Goal: Check status: Check status

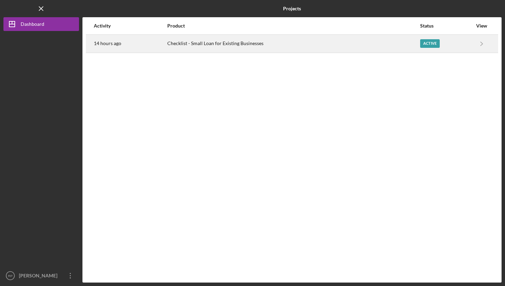
click at [215, 43] on div "Checklist - Small Loan for Existing Businesses" at bounding box center [293, 43] width 252 height 17
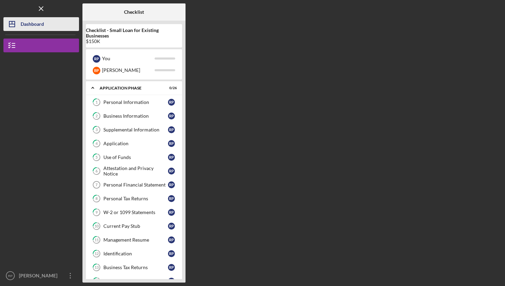
click at [31, 29] on div "Dashboard" at bounding box center [32, 24] width 23 height 15
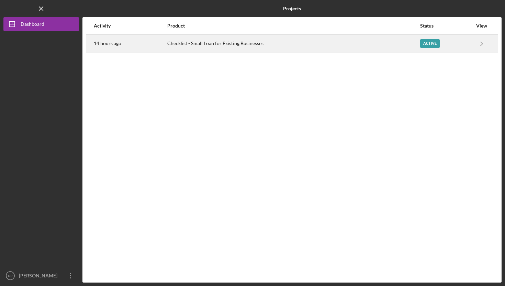
click at [222, 42] on div "Checklist - Small Loan for Existing Businesses" at bounding box center [293, 43] width 252 height 17
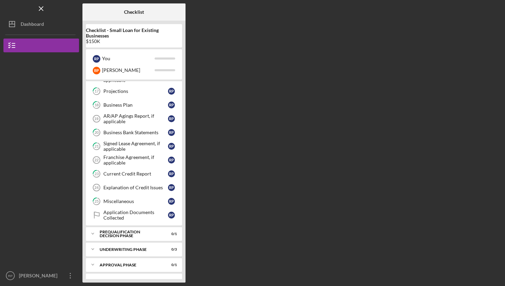
scroll to position [258, 0]
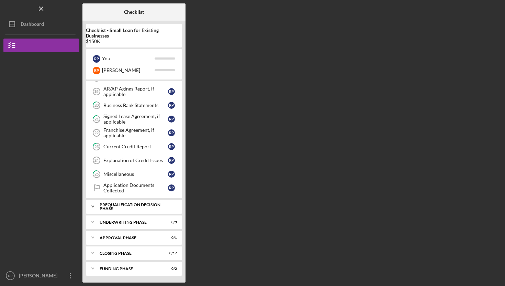
click at [116, 206] on div "Prequalification Decision Phase" at bounding box center [137, 206] width 74 height 8
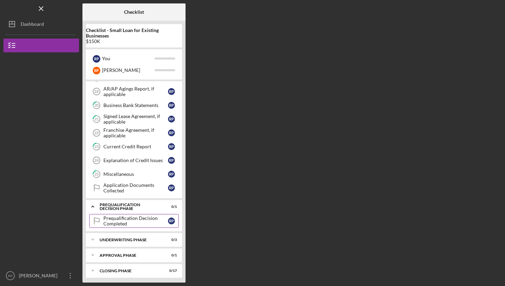
click at [120, 224] on div "Prequalification Decision Completed" at bounding box center [135, 220] width 65 height 11
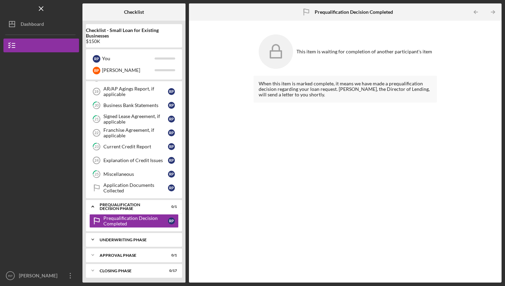
click at [121, 240] on div "Underwriting Phase" at bounding box center [137, 239] width 74 height 4
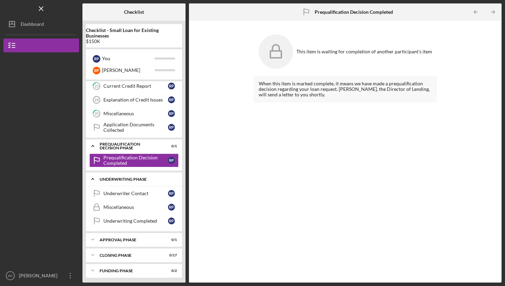
scroll to position [321, 0]
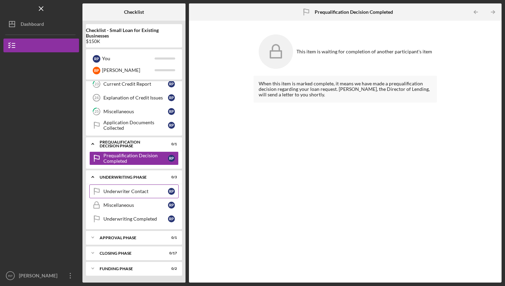
click at [110, 193] on div "Underwriter Contact" at bounding box center [135, 190] width 65 height 5
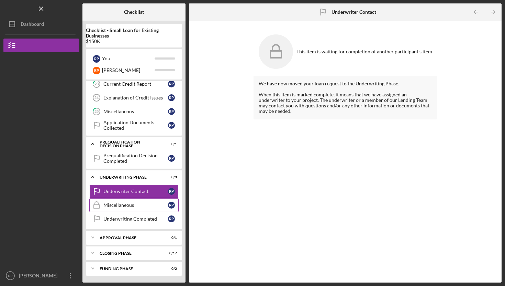
click at [117, 203] on div "Miscellaneous" at bounding box center [135, 204] width 65 height 5
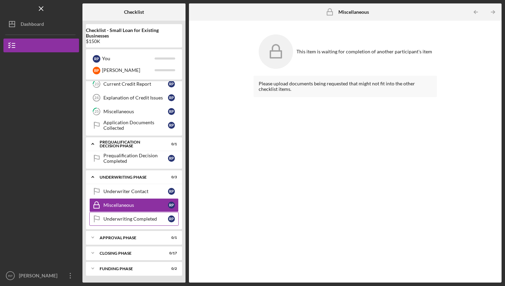
click at [111, 216] on div "Underwriting Completed" at bounding box center [135, 218] width 65 height 5
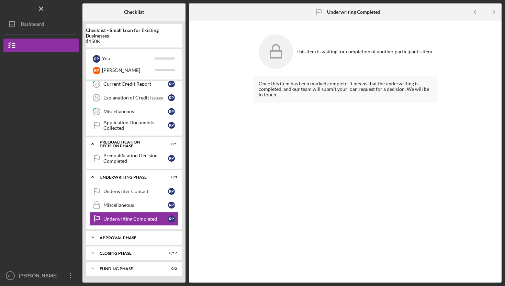
click at [119, 237] on div "Approval Phase" at bounding box center [137, 237] width 74 height 4
click at [110, 250] on div "Decision" at bounding box center [135, 251] width 65 height 5
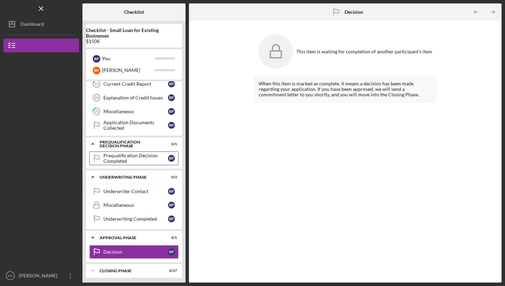
click at [112, 160] on div "Prequalification Decision Completed" at bounding box center [135, 158] width 65 height 11
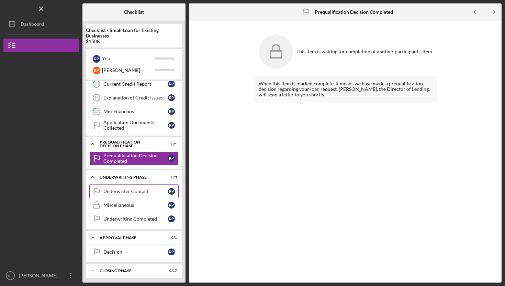
click at [117, 190] on div "Underwriter Contact" at bounding box center [135, 190] width 65 height 5
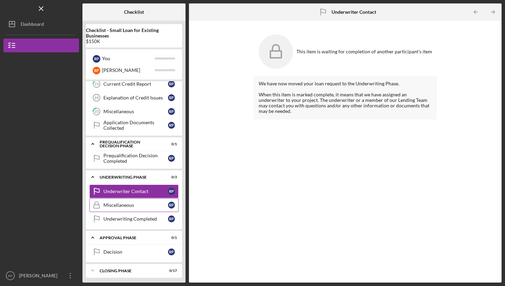
click at [114, 201] on link "Miscellaneous Miscellaneous R P" at bounding box center [133, 205] width 89 height 14
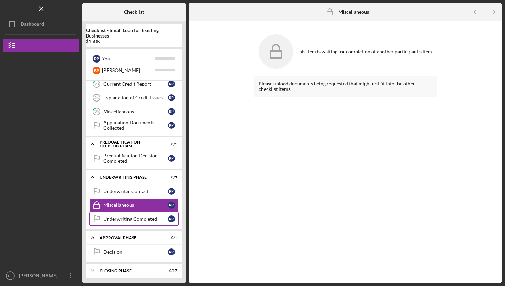
click at [118, 217] on div "Underwriting Completed" at bounding box center [135, 218] width 65 height 5
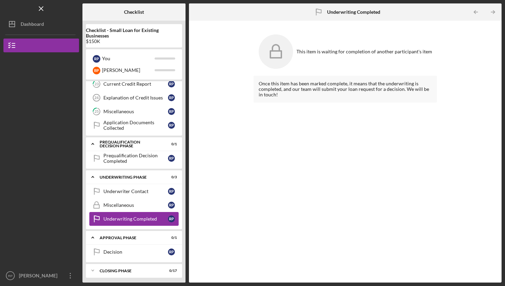
scroll to position [338, 0]
